Goal: Navigation & Orientation: Find specific page/section

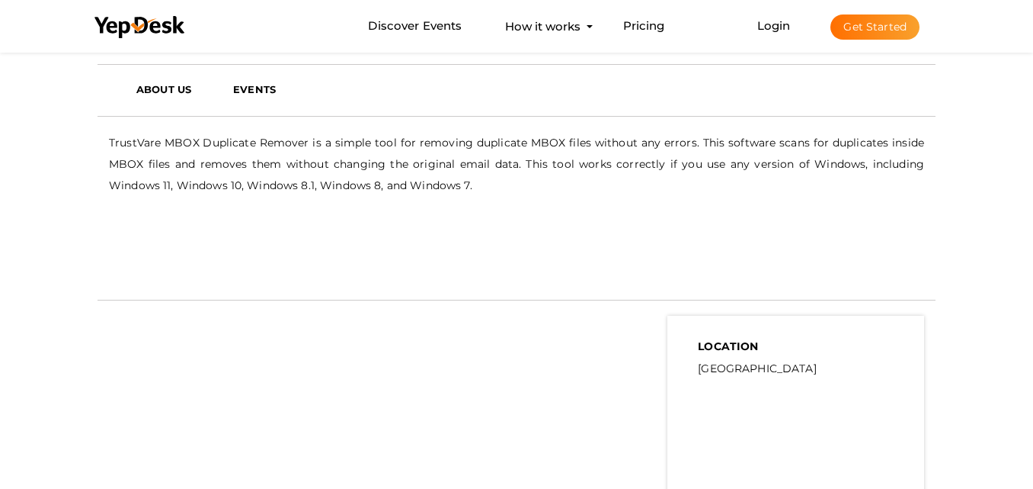
scroll to position [735, 0]
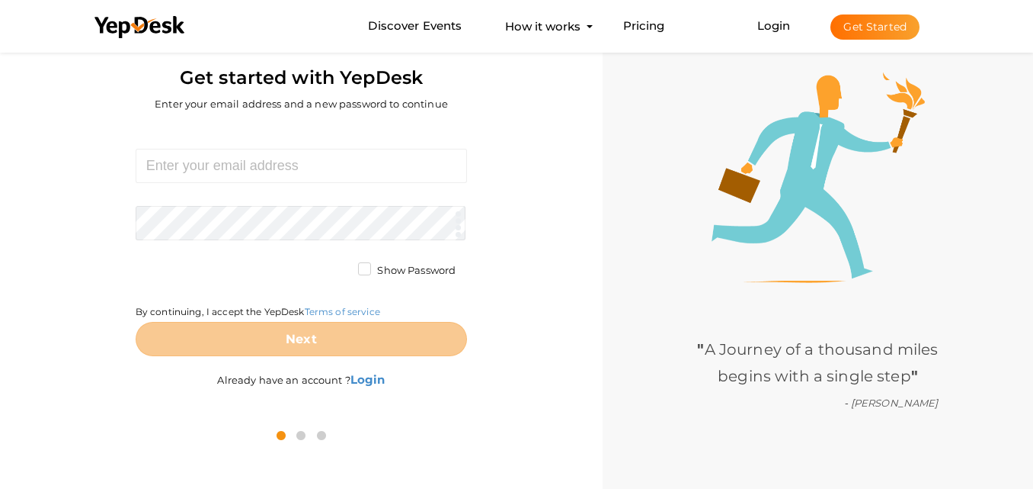
click at [867, 30] on button "Get Started" at bounding box center [875, 26] width 89 height 25
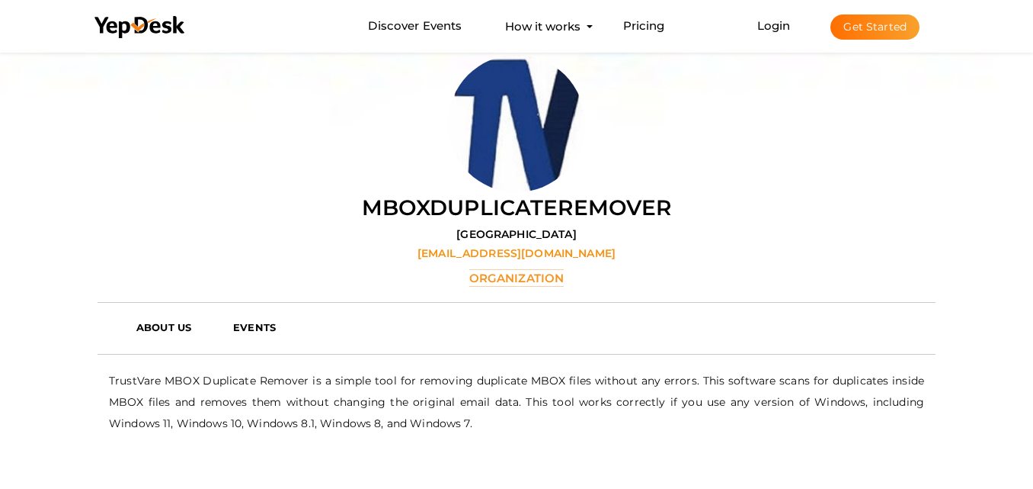
scroll to position [305, 0]
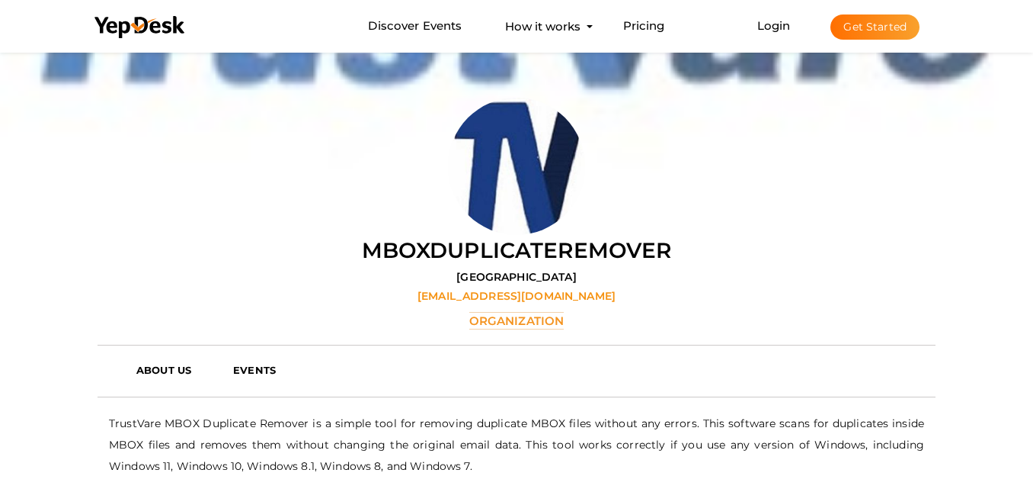
scroll to position [152, 0]
